Goal: Task Accomplishment & Management: Use online tool/utility

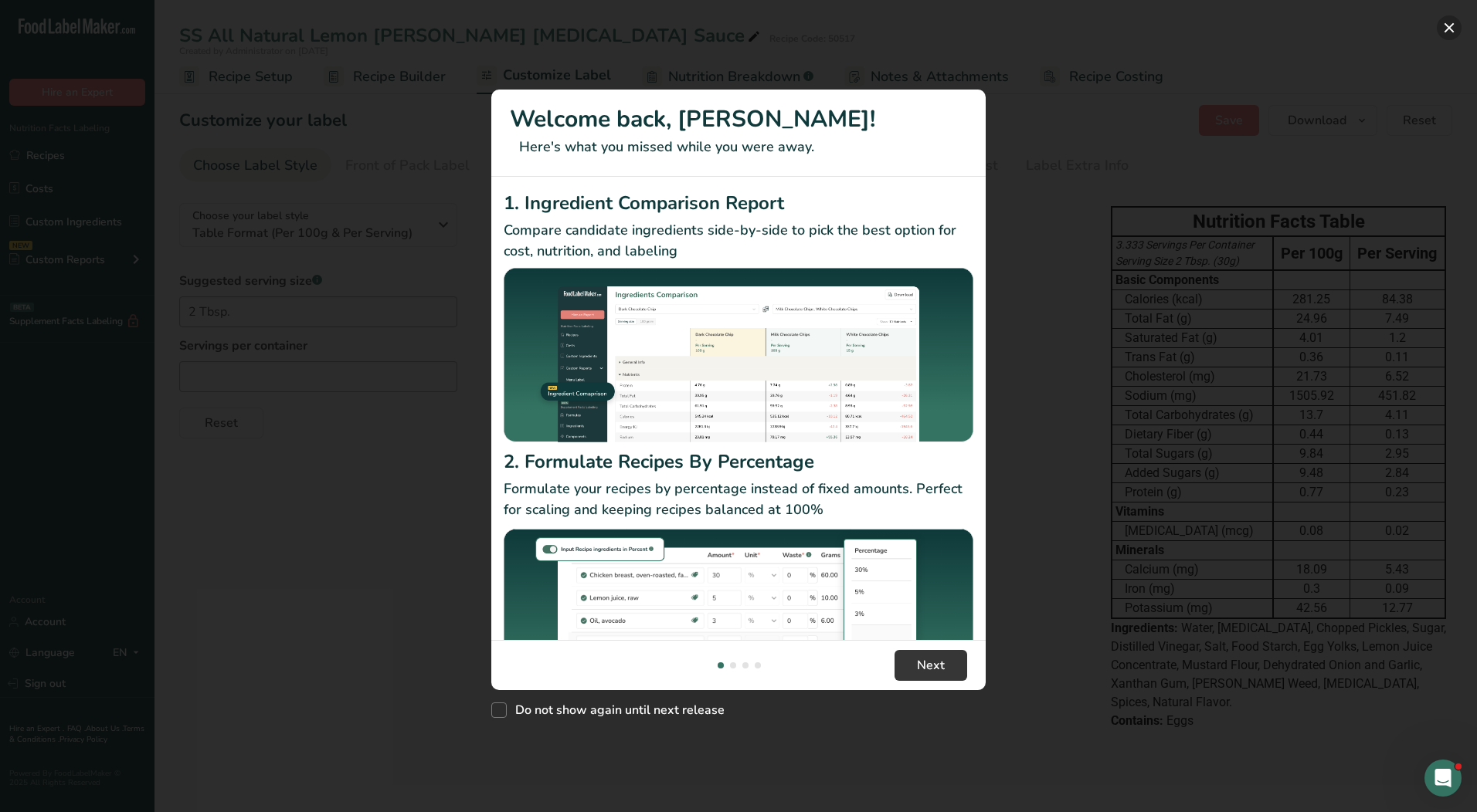
click at [1458, 28] on button "New Features" at bounding box center [1448, 28] width 25 height 25
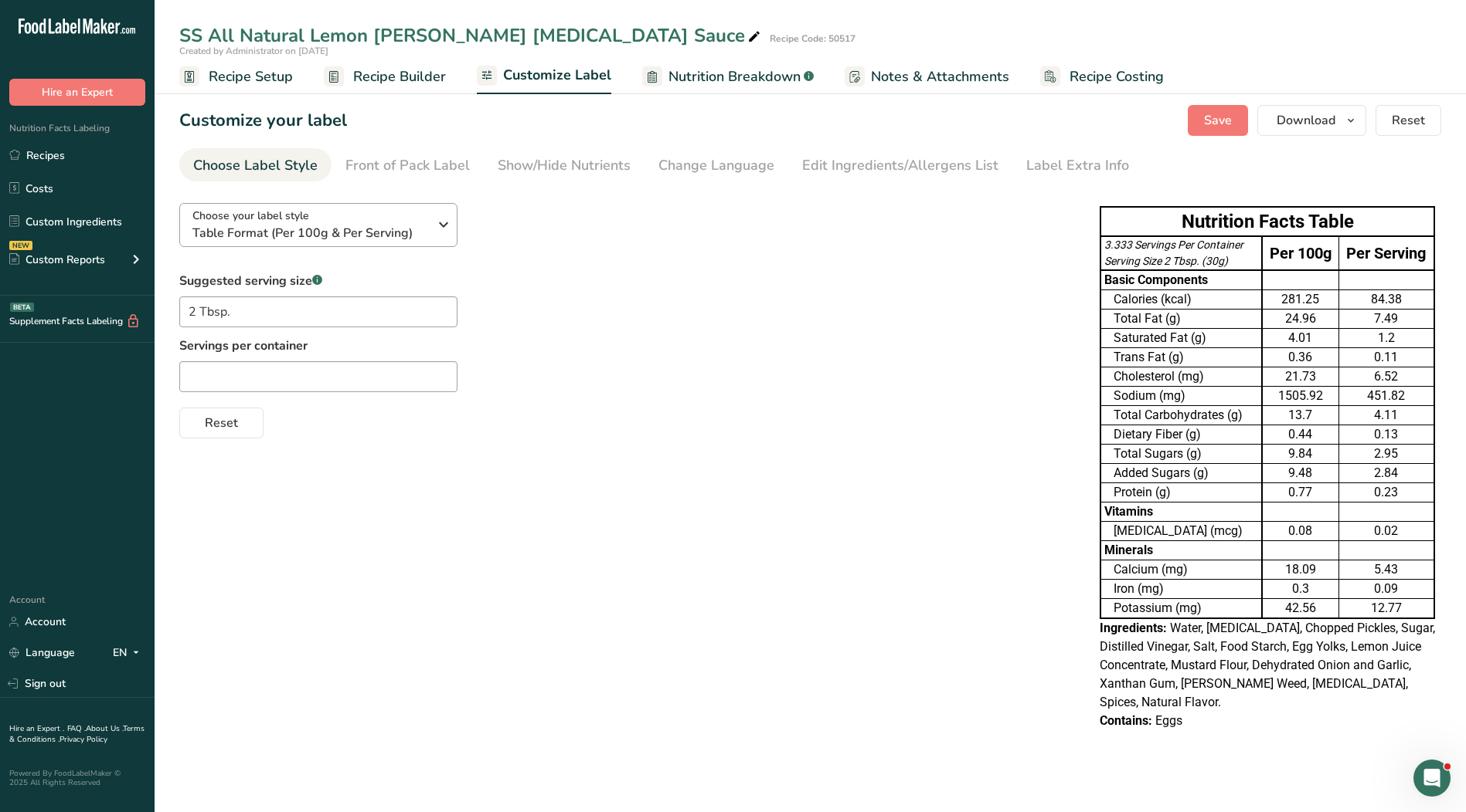
click at [96, 159] on link "Recipes" at bounding box center [77, 156] width 155 height 30
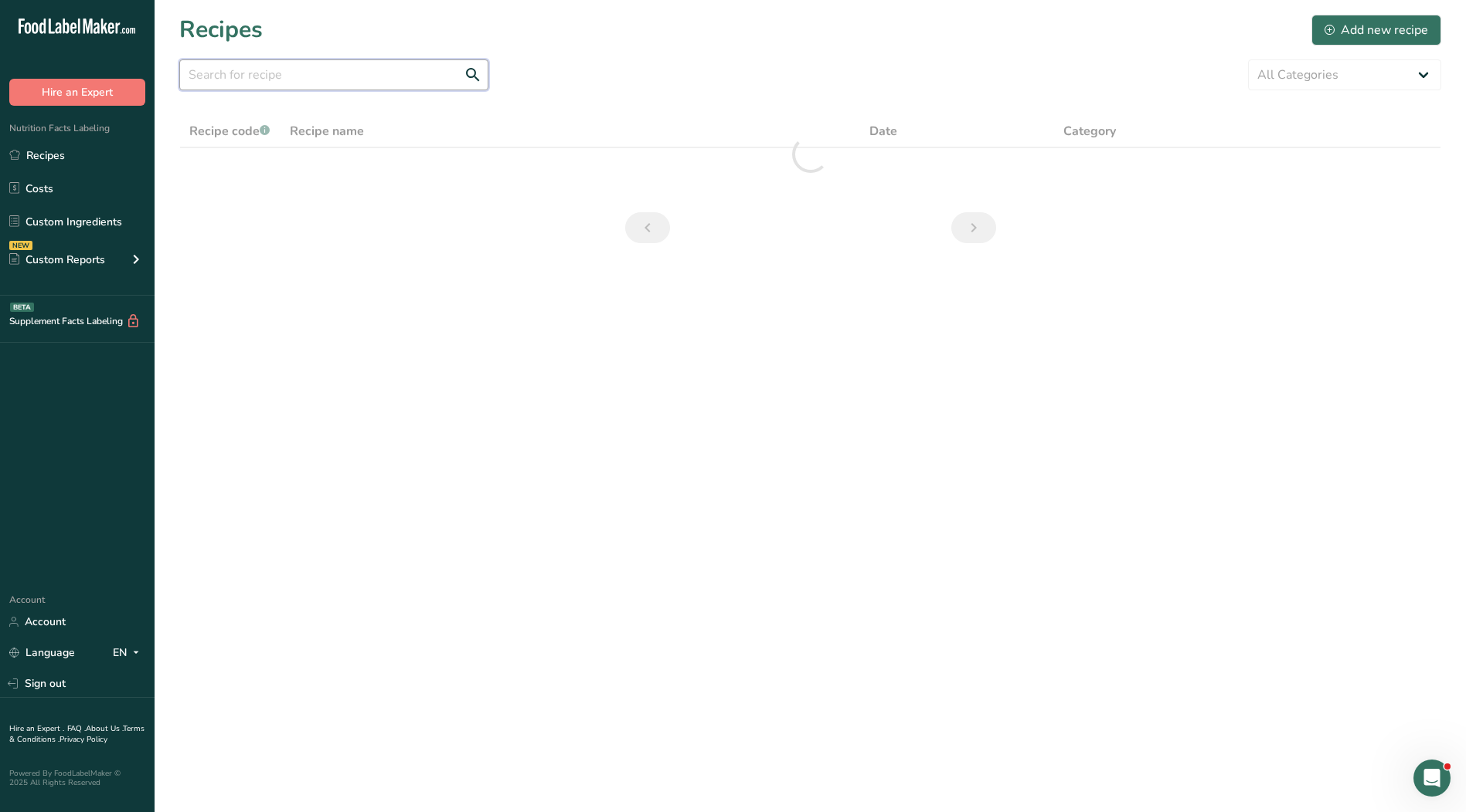
click at [305, 86] on input "text" at bounding box center [333, 74] width 309 height 31
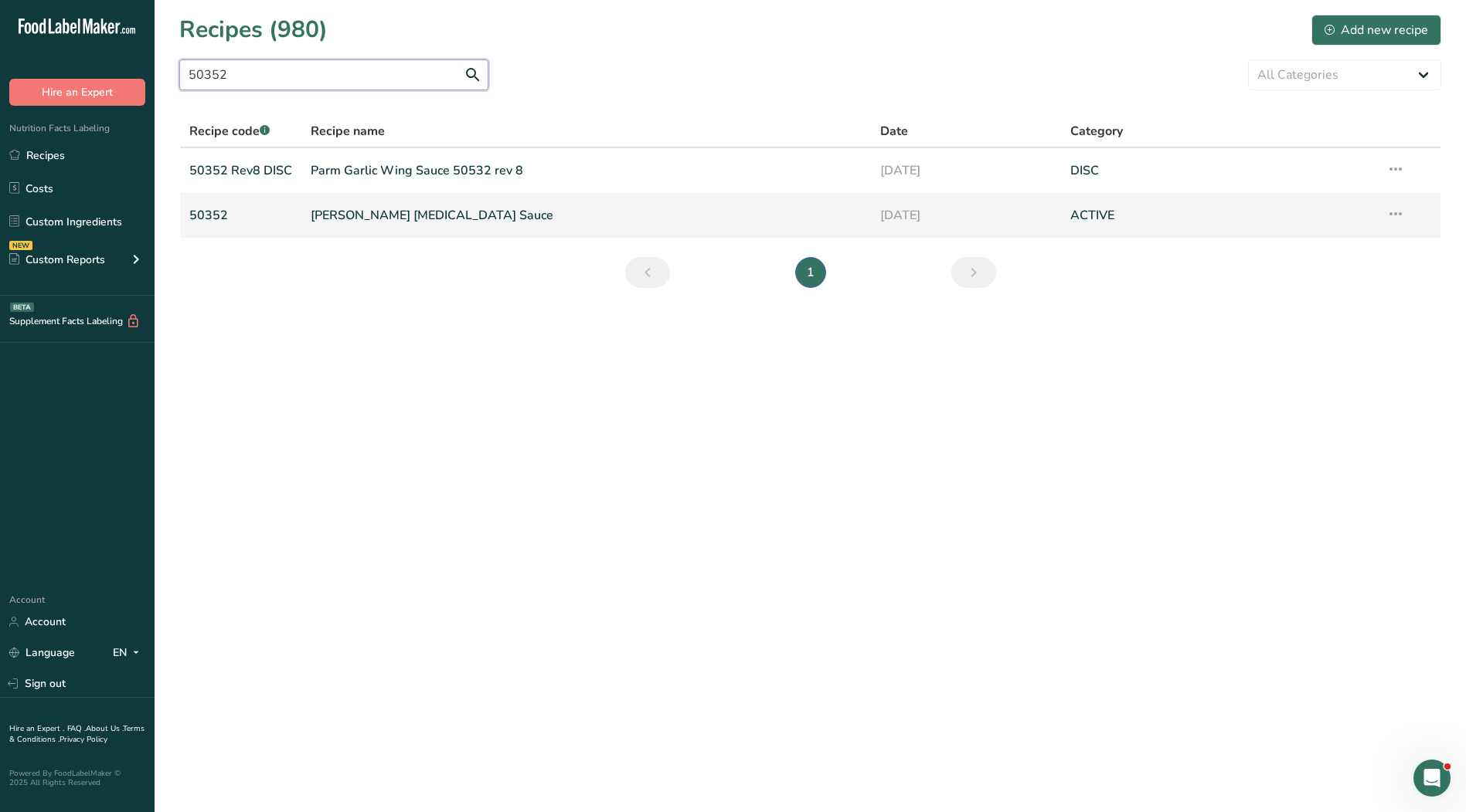
type input "50352"
click at [354, 215] on link "[PERSON_NAME] [MEDICAL_DATA] Sauce" at bounding box center [586, 215] width 551 height 33
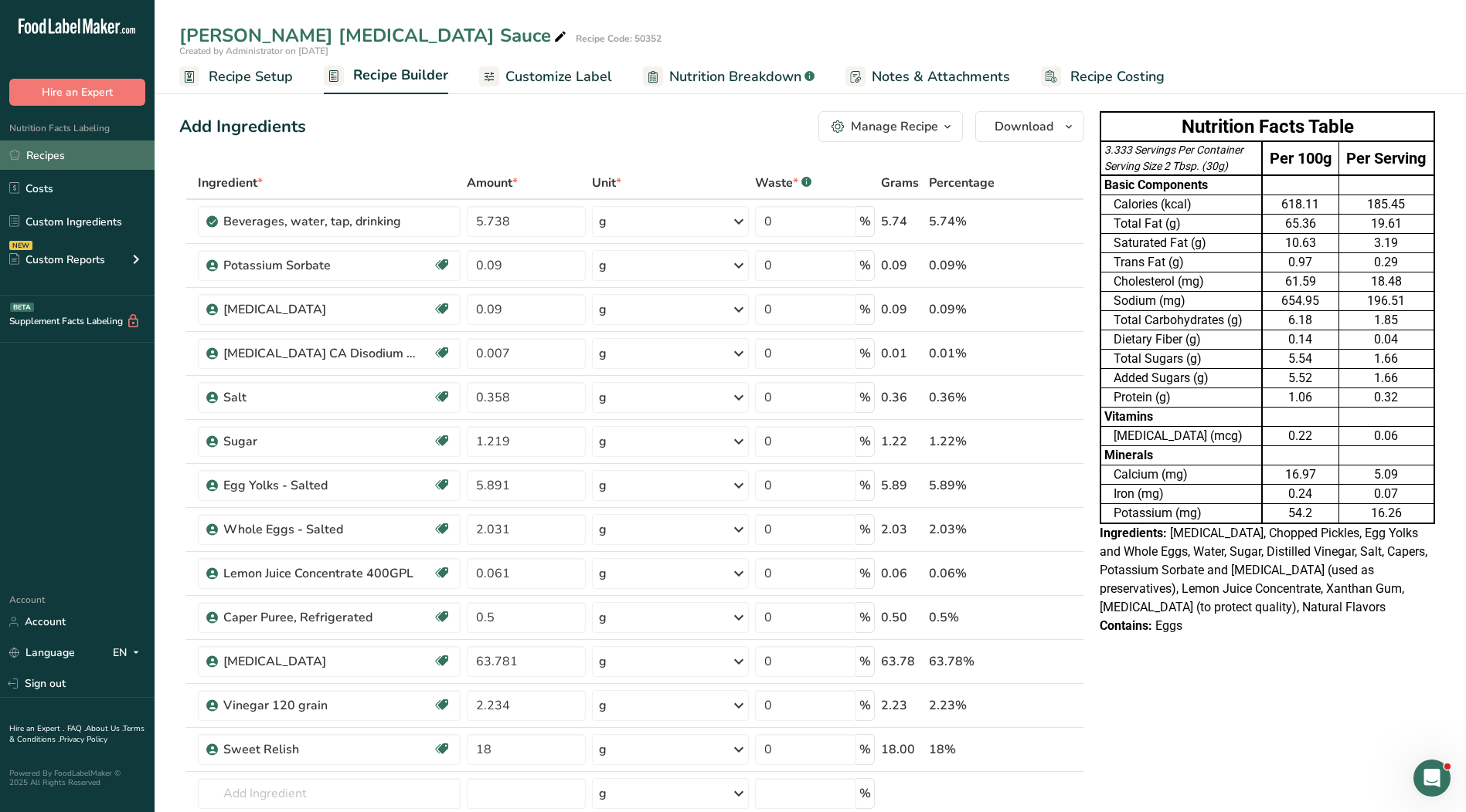
click at [83, 154] on link "Recipes" at bounding box center [77, 156] width 155 height 30
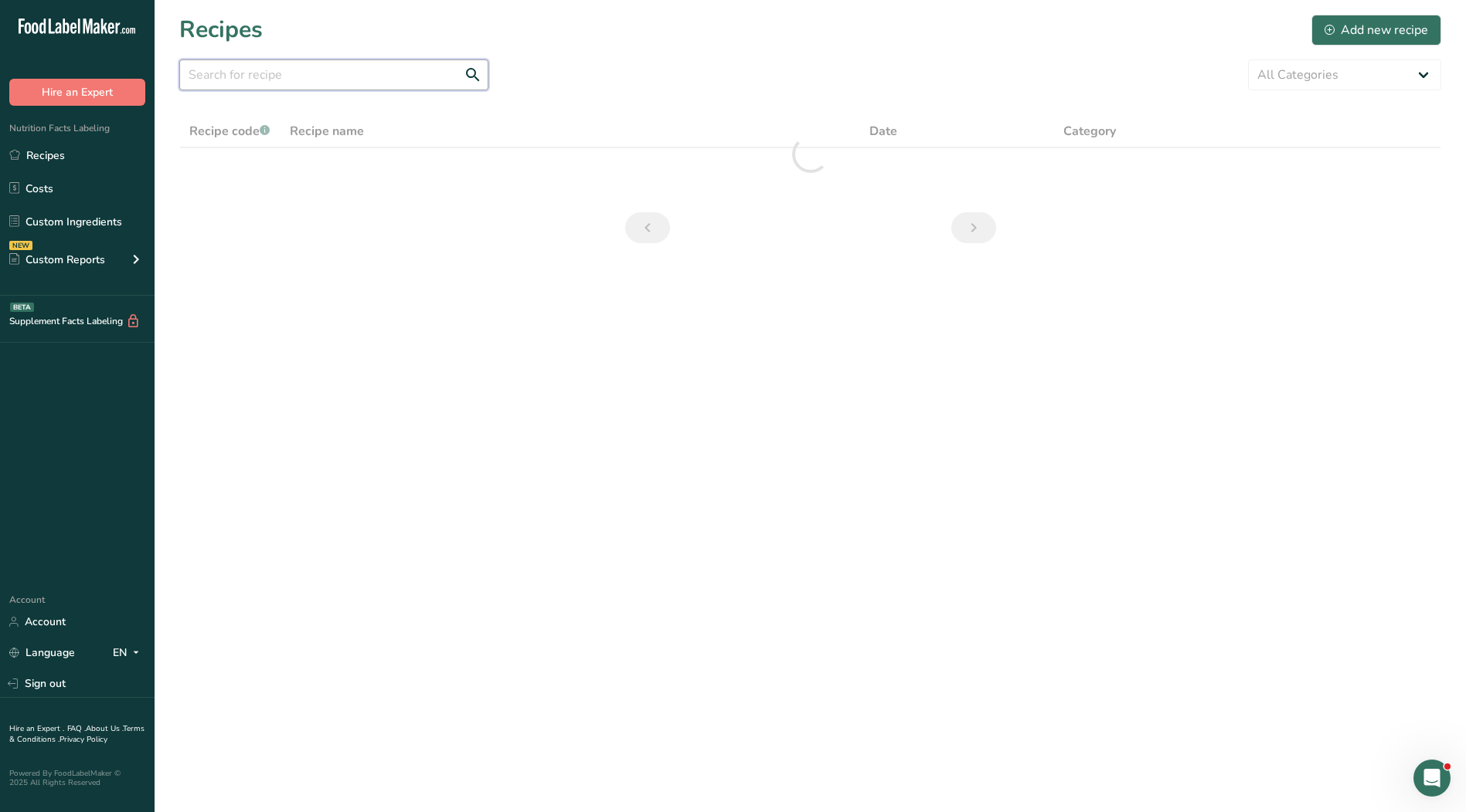
click at [298, 78] on input "text" at bounding box center [333, 74] width 309 height 31
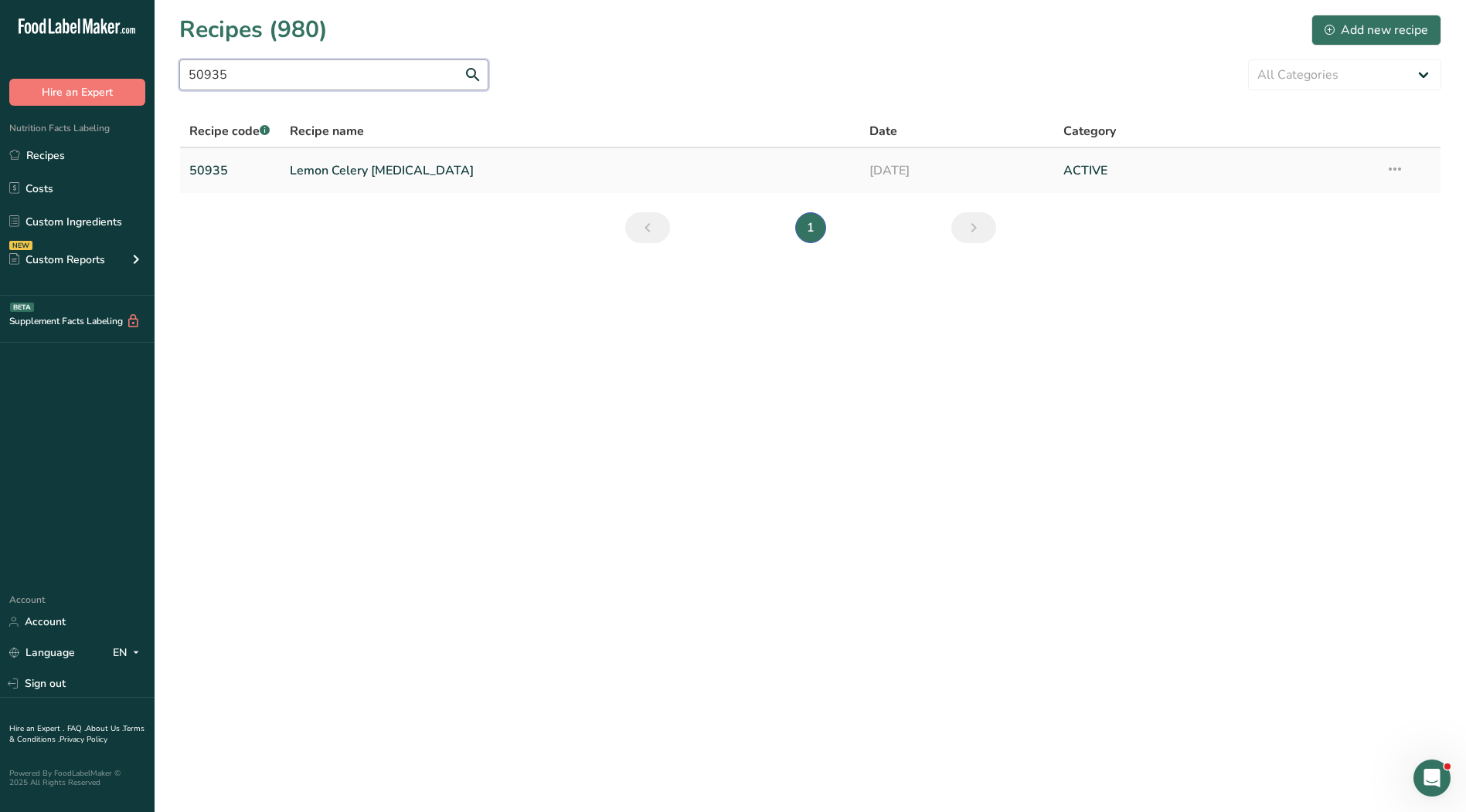
type input "50935"
click at [372, 170] on link "Lemon Celery [MEDICAL_DATA]" at bounding box center [571, 171] width 562 height 33
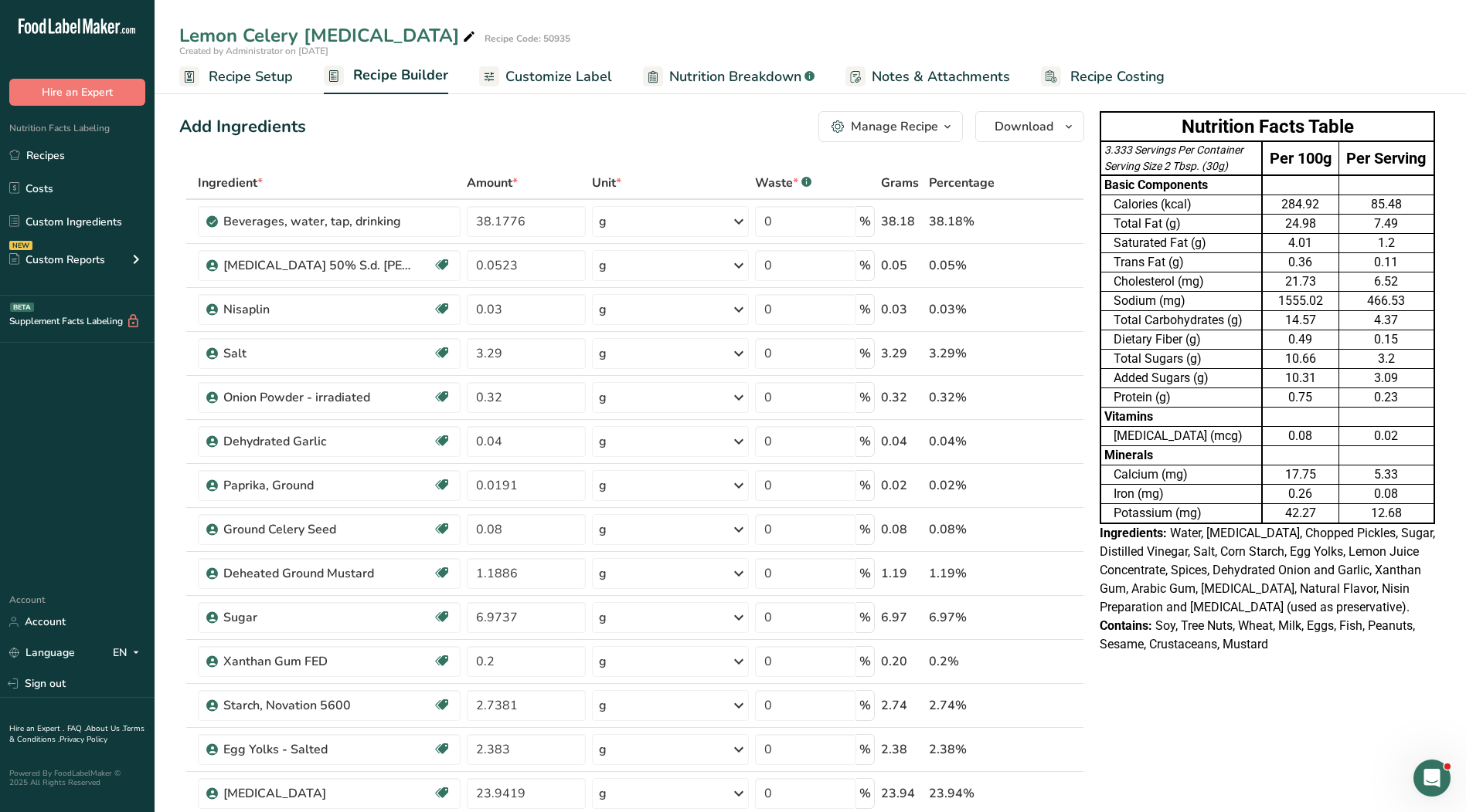
click at [574, 83] on span "Customize Label" at bounding box center [558, 76] width 106 height 21
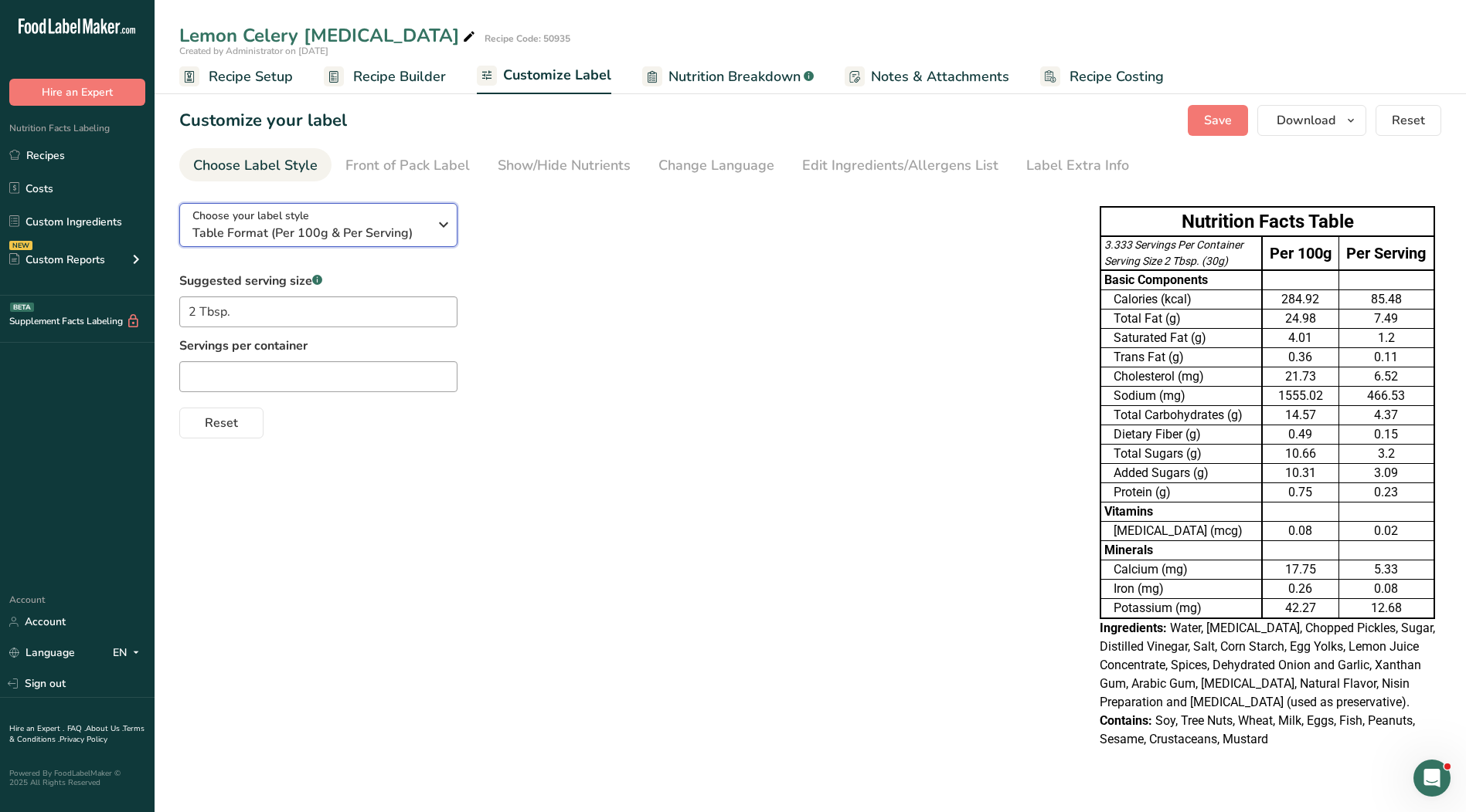
click at [300, 239] on span "Table Format (Per 100g & Per Serving)" at bounding box center [310, 233] width 235 height 19
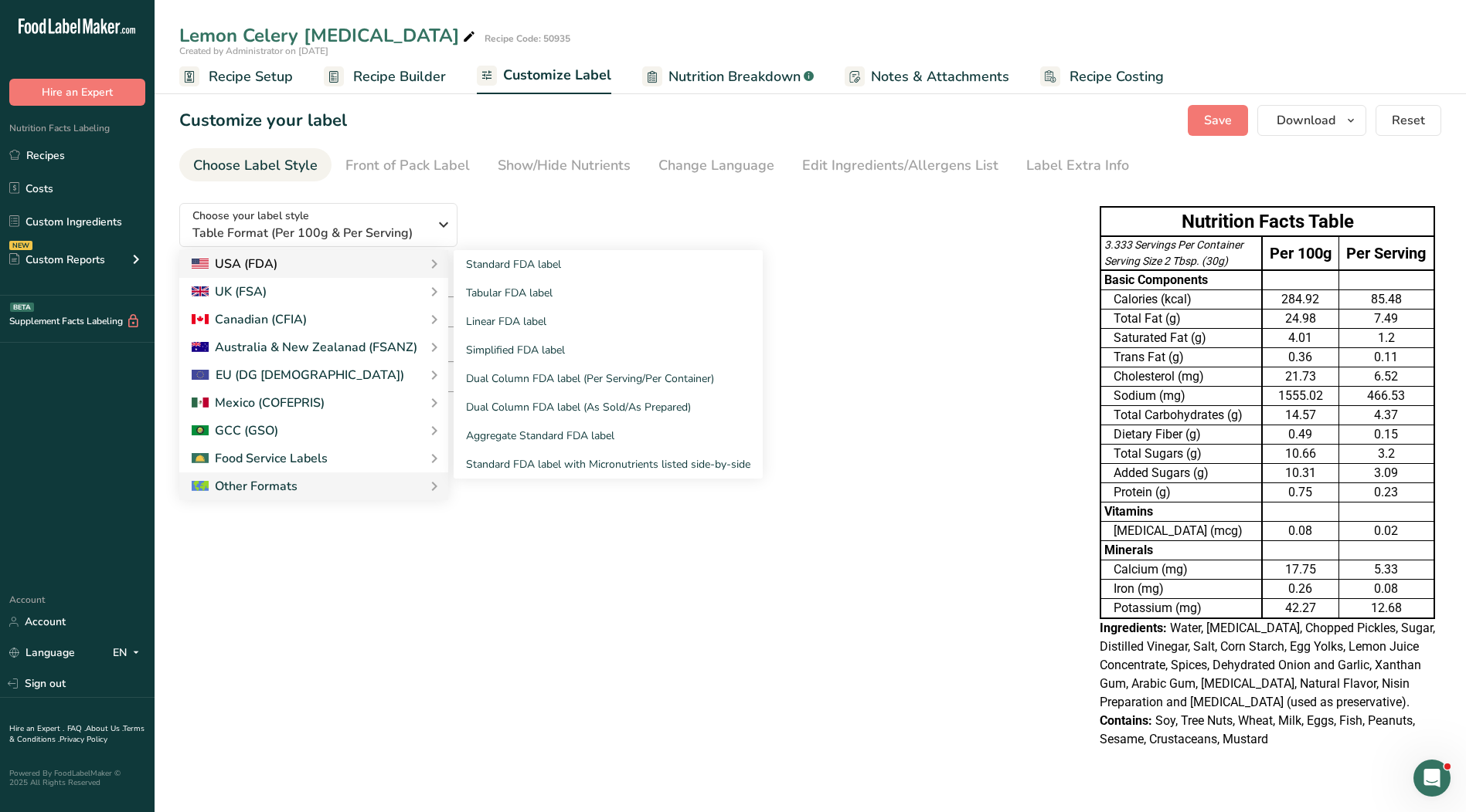
click at [319, 260] on div "USA (FDA)" at bounding box center [314, 264] width 244 height 19
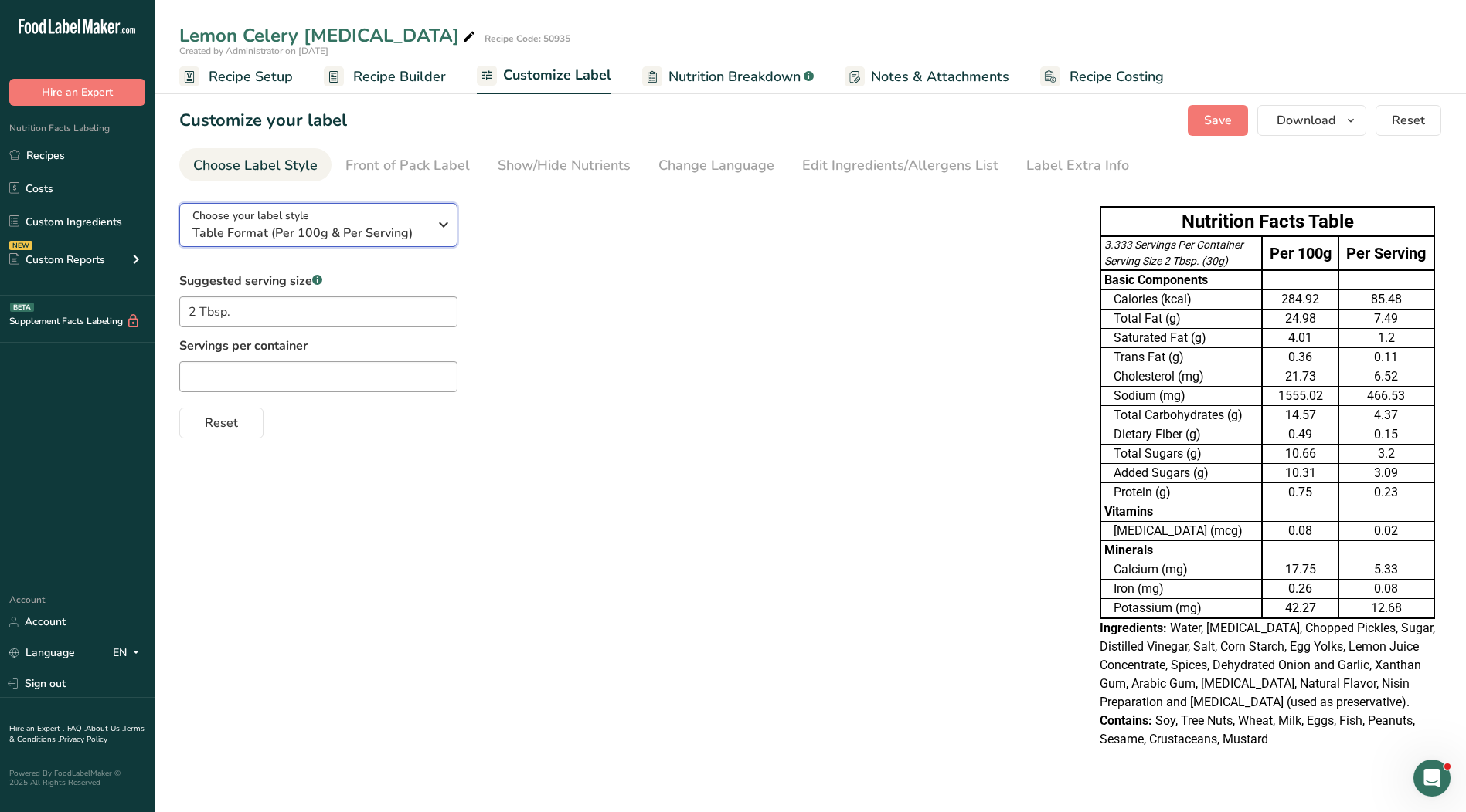
click at [416, 233] on span "Table Format (Per 100g & Per Serving)" at bounding box center [310, 233] width 235 height 19
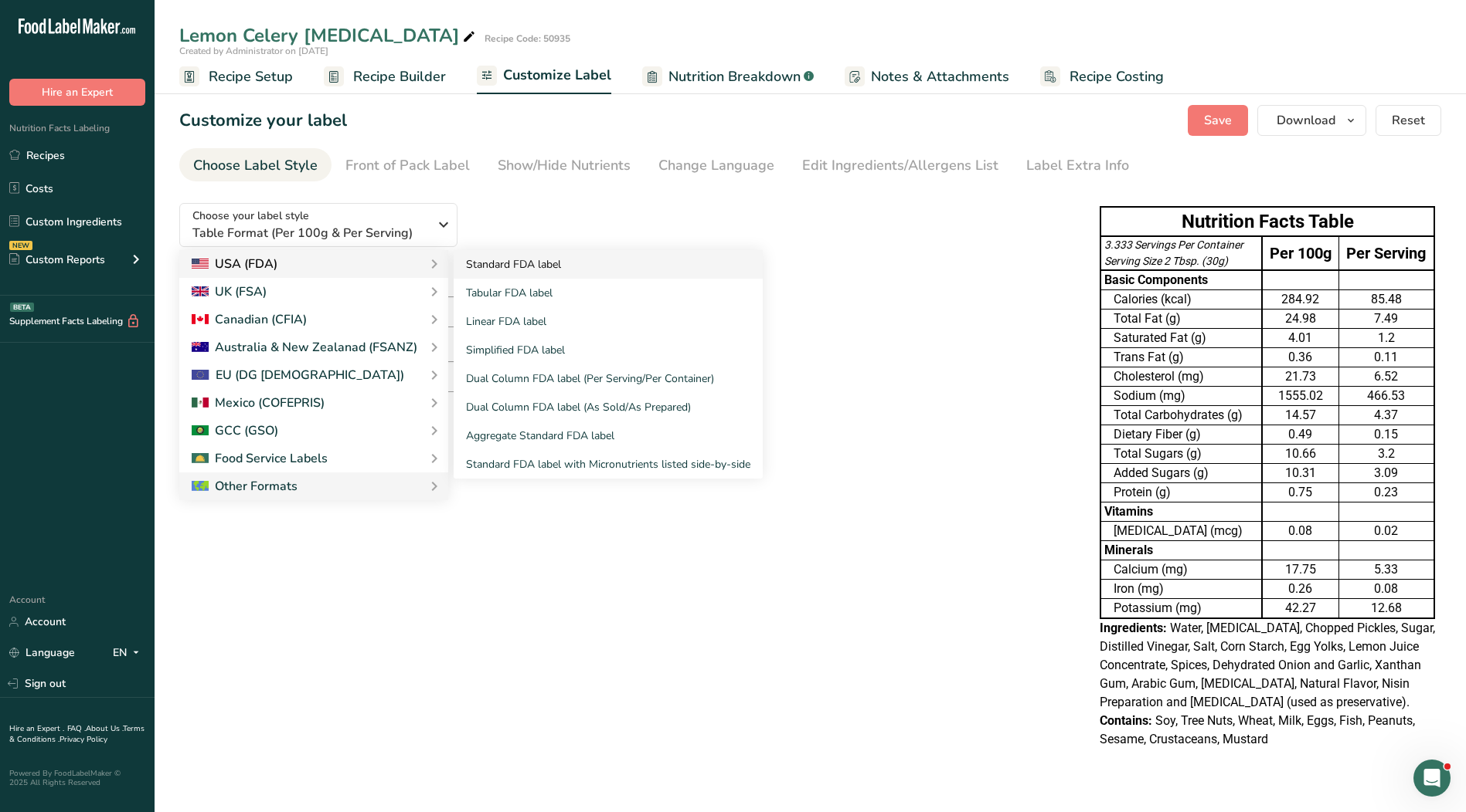
click at [507, 269] on link "Standard FDA label" at bounding box center [608, 264] width 309 height 29
